Goal: Information Seeking & Learning: Learn about a topic

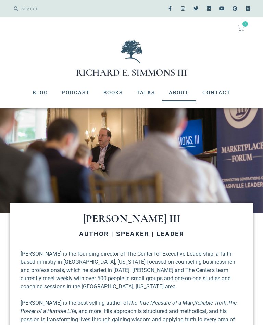
click at [38, 95] on link "Blog" at bounding box center [40, 93] width 29 height 18
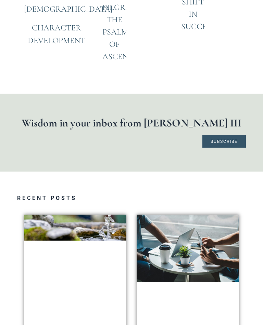
scroll to position [736, 0]
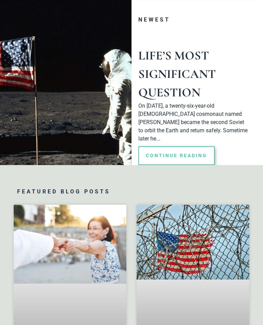
scroll to position [113, 0]
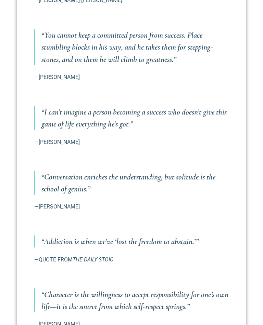
scroll to position [659, 0]
